Goal: Communication & Community: Answer question/provide support

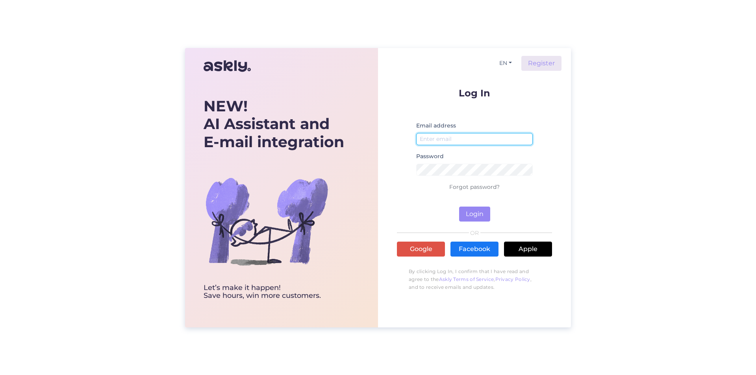
click at [436, 139] on input "email" at bounding box center [474, 139] width 117 height 12
type input "[EMAIL_ADDRESS][DOMAIN_NAME]"
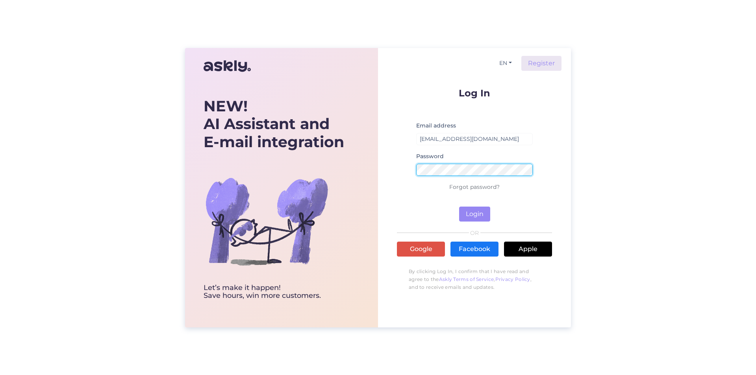
click at [459, 207] on button "Login" at bounding box center [474, 214] width 31 height 15
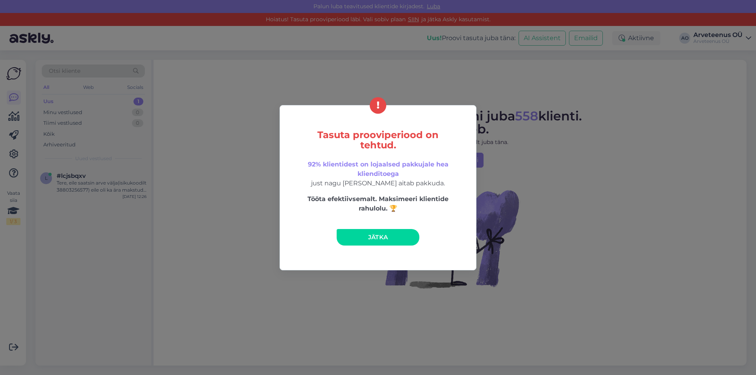
click at [373, 235] on span "Jätka" at bounding box center [378, 237] width 20 height 7
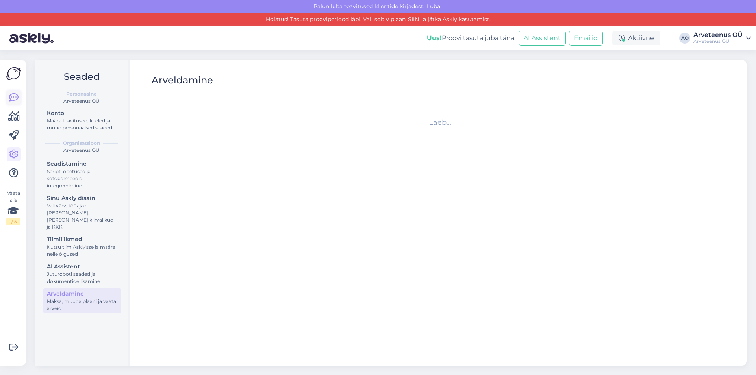
click at [17, 98] on icon at bounding box center [13, 97] width 9 height 9
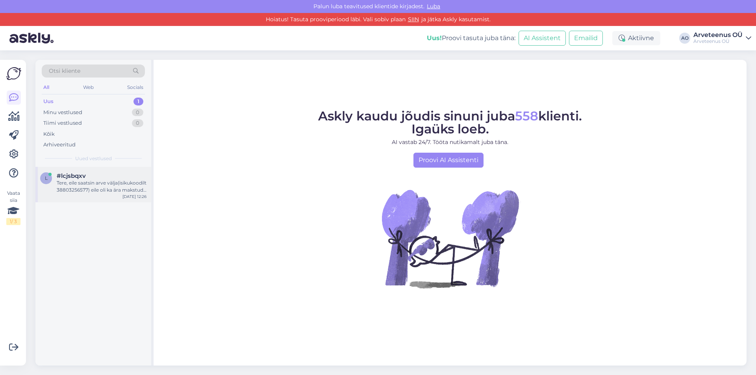
click at [82, 183] on div "Tere, eile saatsin arve välja(isikukoodilt 38803256577) eile oli ka ära makstud…" at bounding box center [102, 187] width 90 height 14
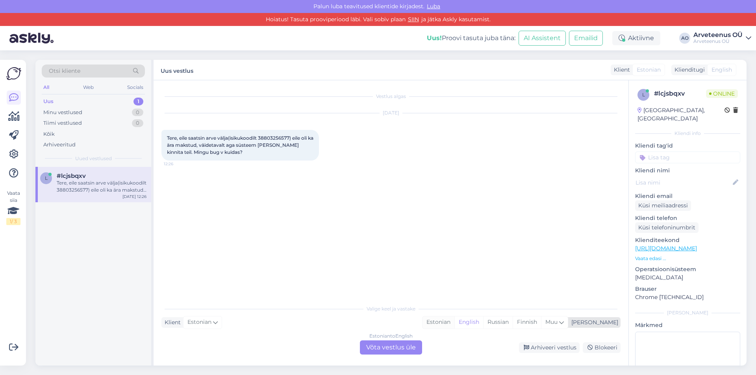
click at [454, 322] on div "Estonian" at bounding box center [439, 323] width 32 height 12
click at [382, 349] on div "Estonian to Estonian Võta vestlus üle" at bounding box center [391, 348] width 62 height 14
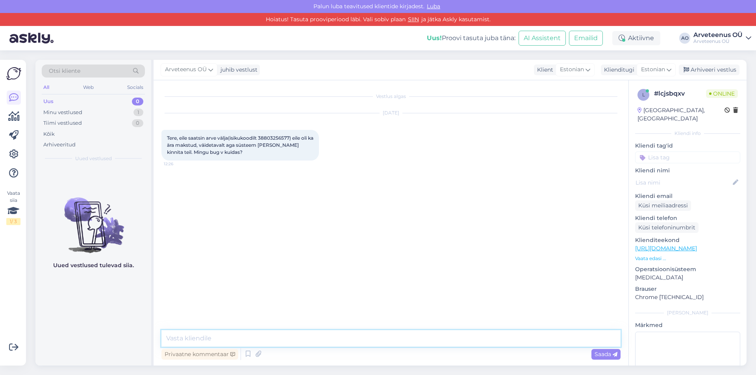
click at [213, 336] on textarea at bounding box center [390, 338] width 459 height 17
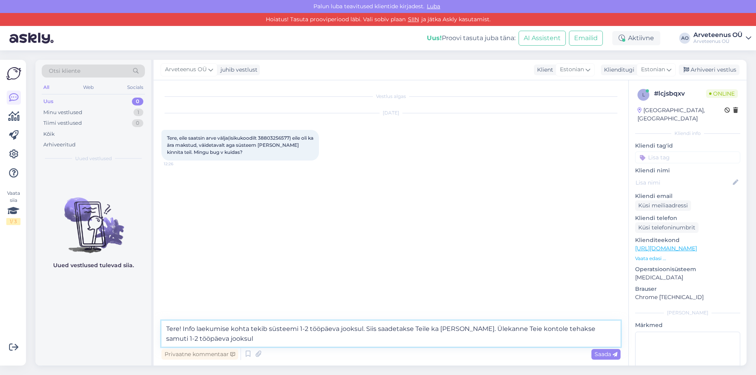
type textarea "Tere! Info laekumise kohta tekib süsteemi 1-2 tööpäeva jooksul. Siis saadetakse…"
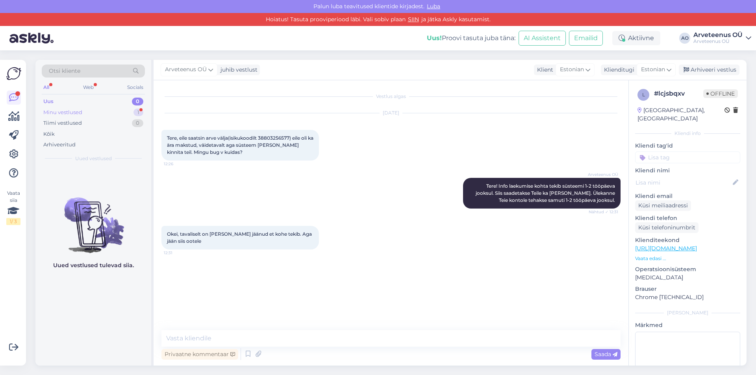
click at [63, 112] on div "Minu vestlused" at bounding box center [62, 113] width 39 height 8
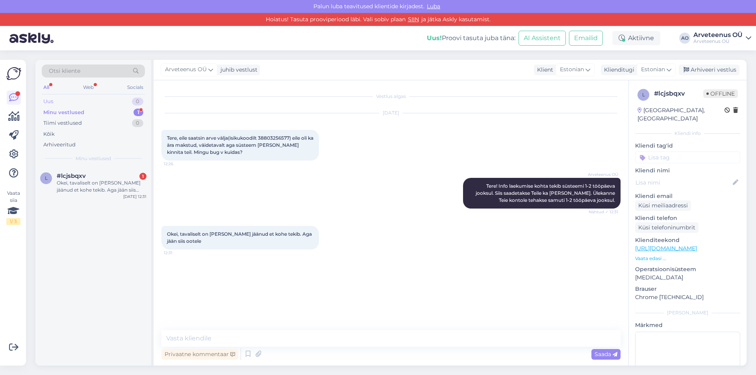
click at [54, 100] on div "Uus 0" at bounding box center [93, 101] width 103 height 11
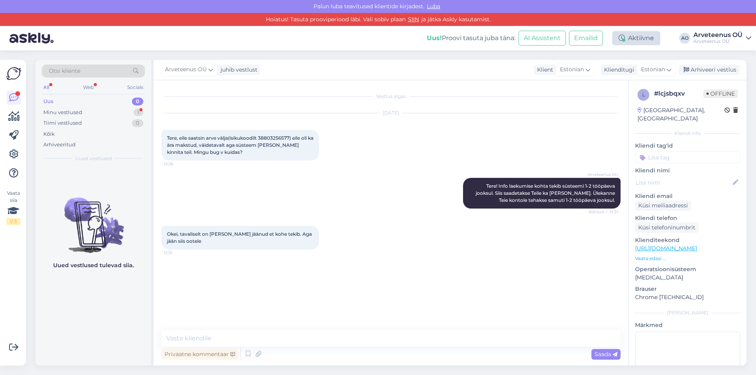
click at [637, 41] on div "Aktiivne" at bounding box center [636, 38] width 48 height 14
